Goal: Task Accomplishment & Management: Manage account settings

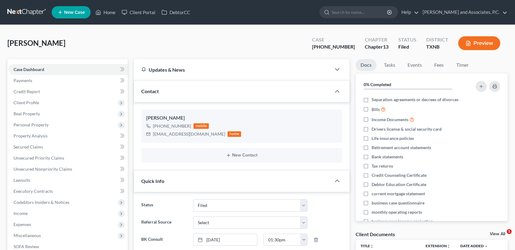
select select "5"
select select "0"
click at [107, 12] on link "Home" at bounding box center [105, 12] width 26 height 11
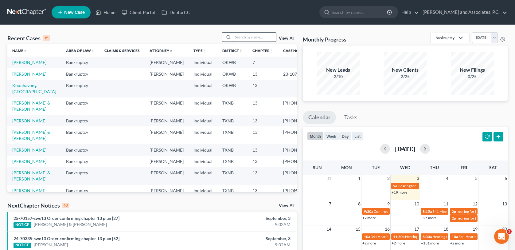
click at [249, 35] on input "search" at bounding box center [254, 37] width 43 height 9
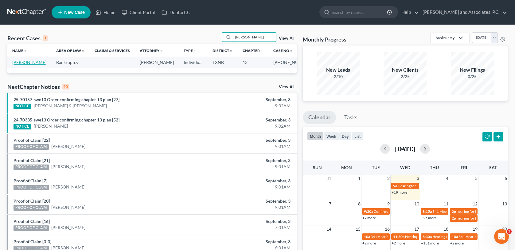
type input "[PERSON_NAME]"
click at [16, 62] on link "[PERSON_NAME]" at bounding box center [29, 62] width 34 height 5
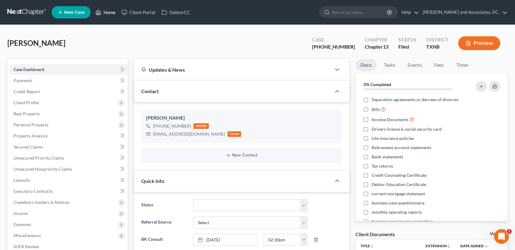
click at [106, 11] on link "Home" at bounding box center [105, 12] width 26 height 11
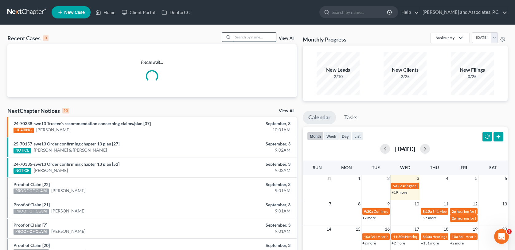
click at [253, 36] on input "search" at bounding box center [254, 37] width 43 height 9
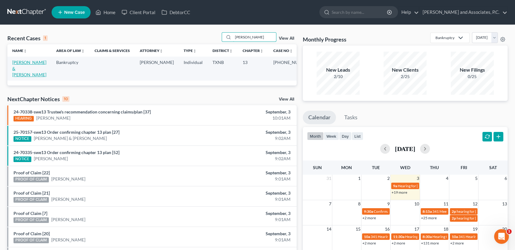
type input "[PERSON_NAME]"
click at [16, 62] on link "[PERSON_NAME] & [PERSON_NAME]" at bounding box center [29, 69] width 34 height 18
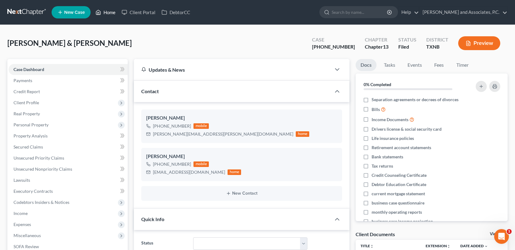
drag, startPoint x: 111, startPoint y: 12, endPoint x: 253, endPoint y: 34, distance: 143.3
click at [111, 12] on link "Home" at bounding box center [105, 12] width 26 height 11
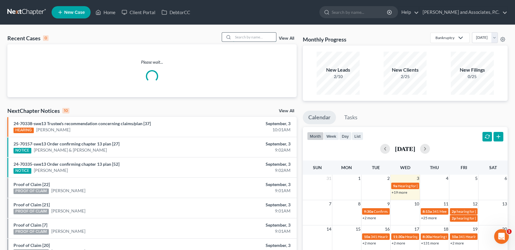
click at [257, 37] on input "search" at bounding box center [254, 37] width 43 height 9
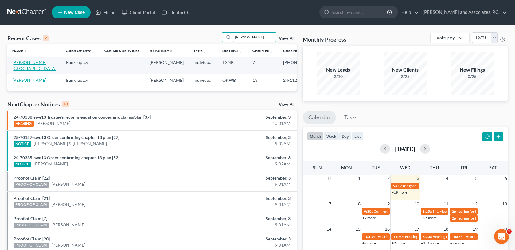
type input "[PERSON_NAME]"
click at [27, 64] on link "[PERSON_NAME][GEOGRAPHIC_DATA]" at bounding box center [34, 65] width 44 height 11
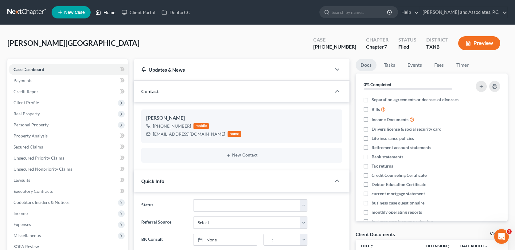
click at [110, 12] on link "Home" at bounding box center [105, 12] width 26 height 11
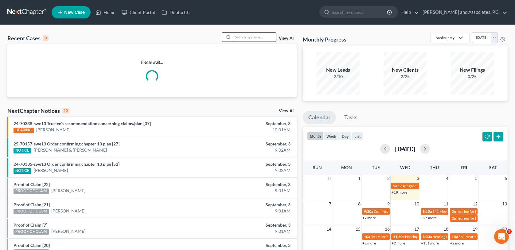
click at [250, 39] on input "search" at bounding box center [254, 37] width 43 height 9
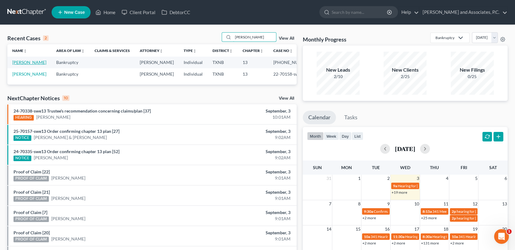
type input "[PERSON_NAME]"
click at [18, 63] on link "[PERSON_NAME]" at bounding box center [29, 62] width 34 height 5
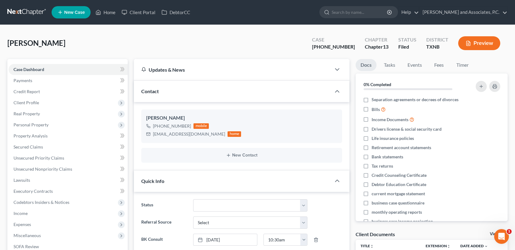
scroll to position [84, 0]
click at [105, 11] on link "Home" at bounding box center [105, 12] width 26 height 11
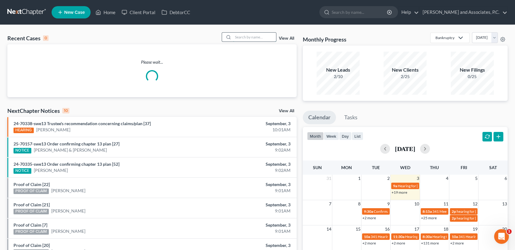
click at [244, 37] on input "search" at bounding box center [254, 37] width 43 height 9
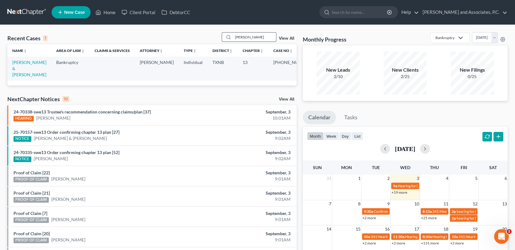
drag, startPoint x: 248, startPoint y: 36, endPoint x: 231, endPoint y: 37, distance: 16.9
click at [231, 37] on div "[PERSON_NAME]" at bounding box center [249, 37] width 55 height 10
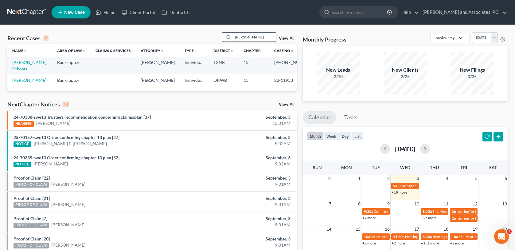
type input "[PERSON_NAME]"
click at [29, 63] on link "[PERSON_NAME], Odyssee" at bounding box center [29, 65] width 35 height 11
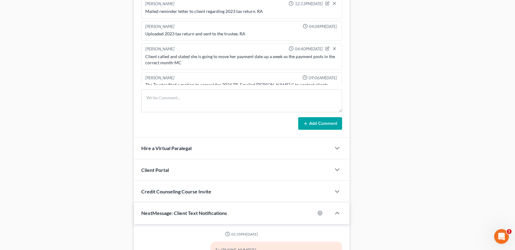
scroll to position [3572, 0]
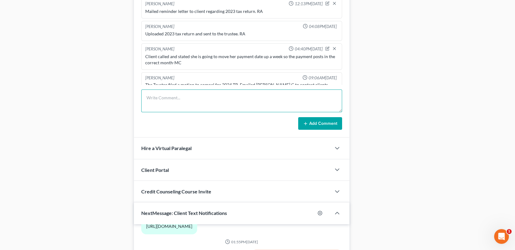
click at [161, 99] on textarea at bounding box center [241, 100] width 201 height 23
type textarea "Scanned and uploaded 2024 tax return to the trustee-MC"
click at [302, 123] on button "Add Comment" at bounding box center [320, 123] width 44 height 13
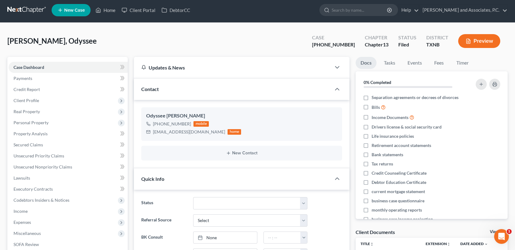
scroll to position [0, 0]
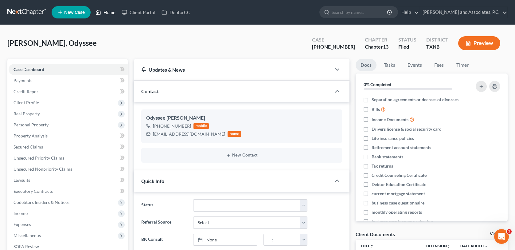
click at [113, 12] on link "Home" at bounding box center [105, 12] width 26 height 11
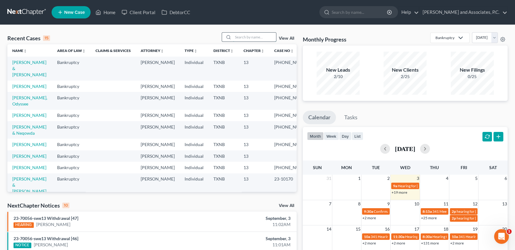
click at [247, 37] on input "search" at bounding box center [254, 37] width 43 height 9
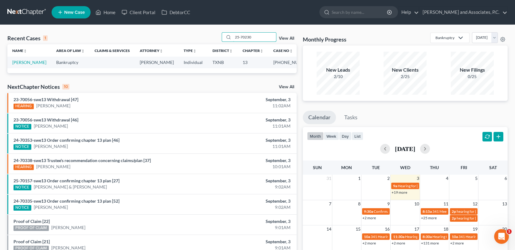
type input "25-70230"
